Goal: Task Accomplishment & Management: Manage account settings

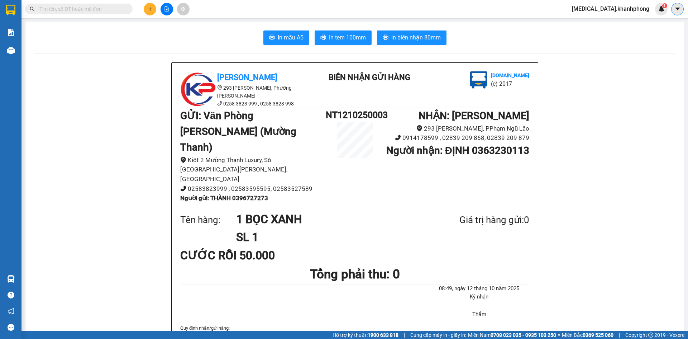
click at [676, 11] on icon "caret-down" at bounding box center [677, 9] width 6 height 6
click at [608, 5] on span "[MEDICAL_DATA].khanhphong" at bounding box center [610, 8] width 89 height 9
click at [609, 19] on span "Đăng xuất" at bounding box center [629, 22] width 44 height 8
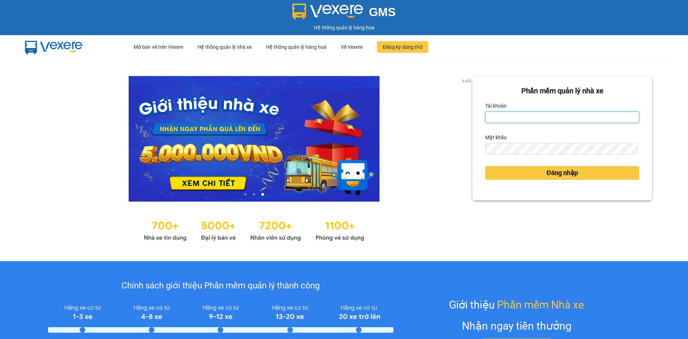
click at [498, 119] on input "Tài khoản" at bounding box center [562, 116] width 154 height 11
type input "minhthu.khanhphong"
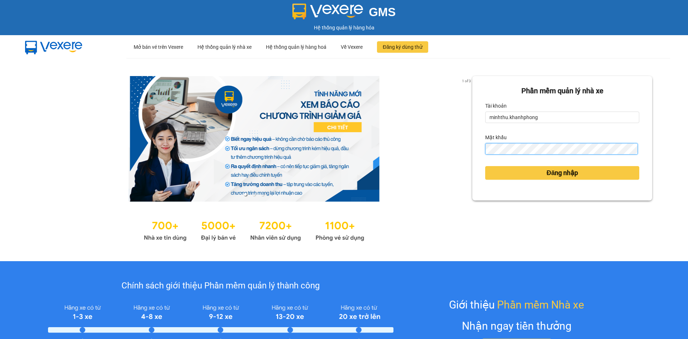
click at [485, 166] on button "Đăng nhập" at bounding box center [562, 173] width 154 height 14
